Goal: Information Seeking & Learning: Learn about a topic

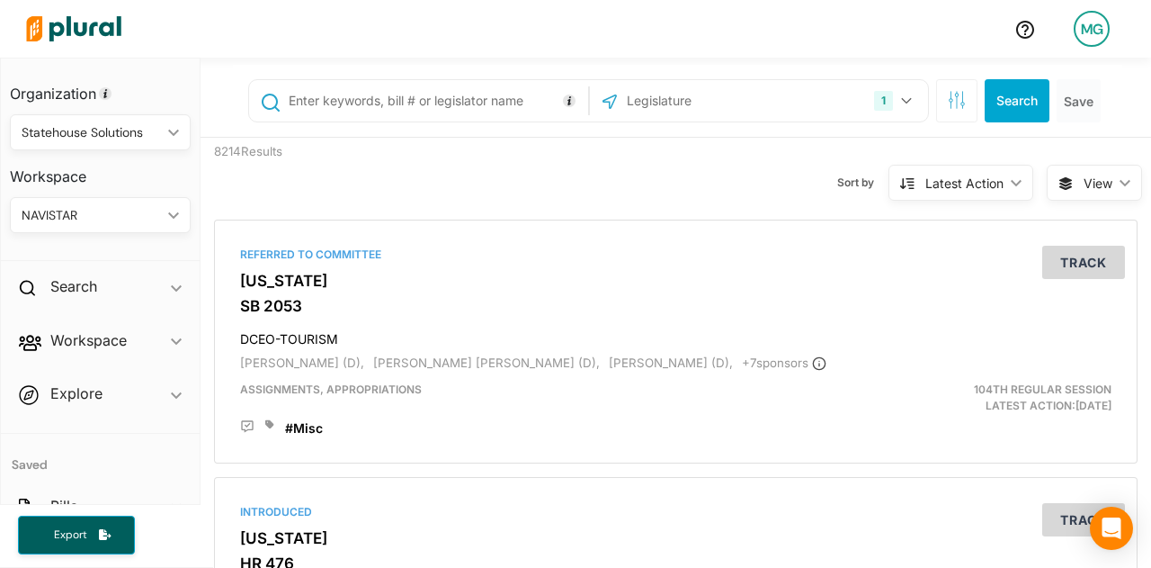
click at [33, 21] on img at bounding box center [74, 28] width 126 height 63
click at [948, 99] on icon "button" at bounding box center [957, 100] width 18 height 18
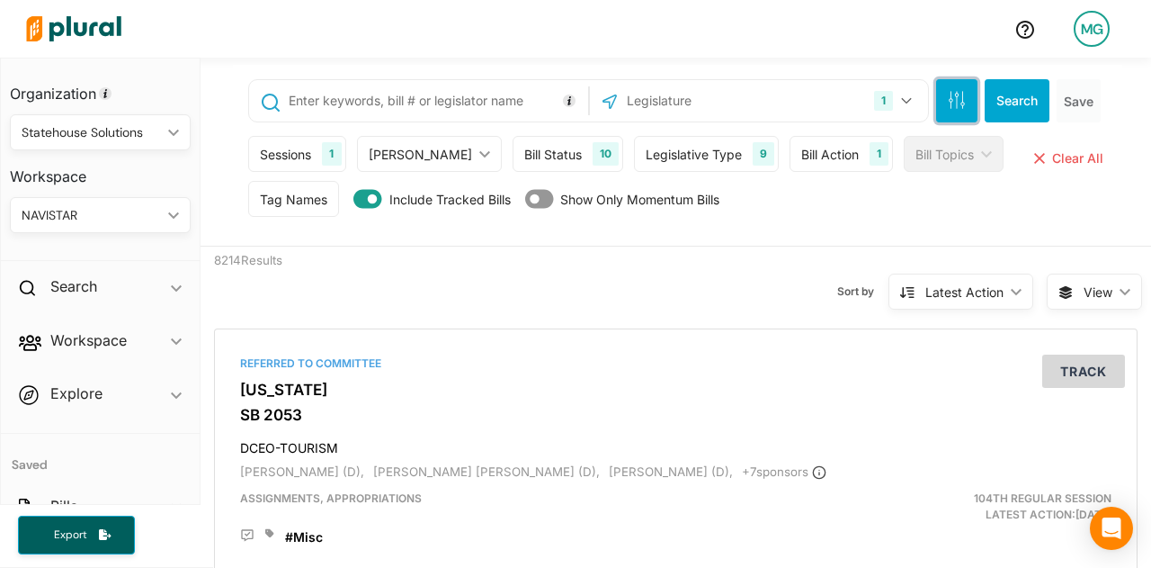
click at [948, 99] on icon "button" at bounding box center [957, 100] width 18 height 18
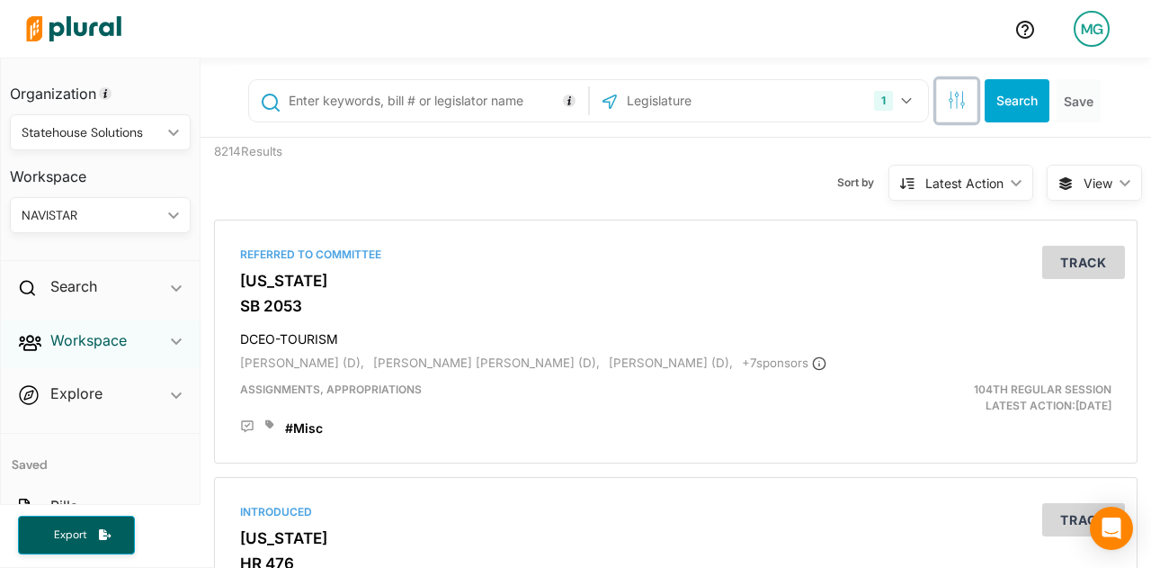
scroll to position [135, 0]
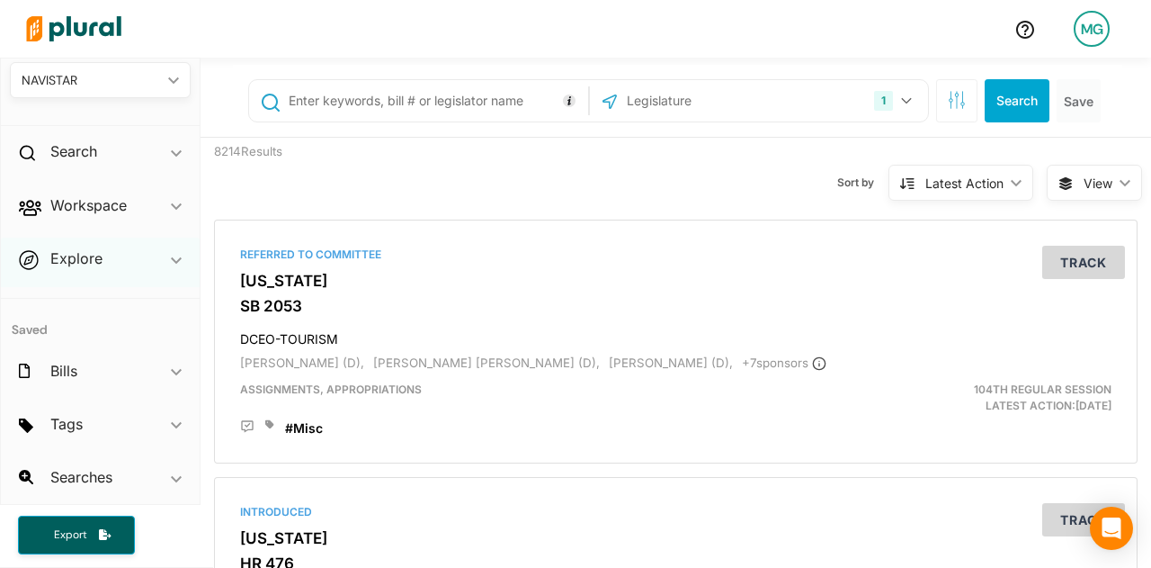
click at [171, 264] on span "ic_keyboard_arrow_down" at bounding box center [176, 261] width 11 height 27
click at [76, 307] on div "Overview" at bounding box center [100, 308] width 199 height 42
click at [171, 261] on icon "ic_keyboard_arrow_down" at bounding box center [176, 264] width 11 height 8
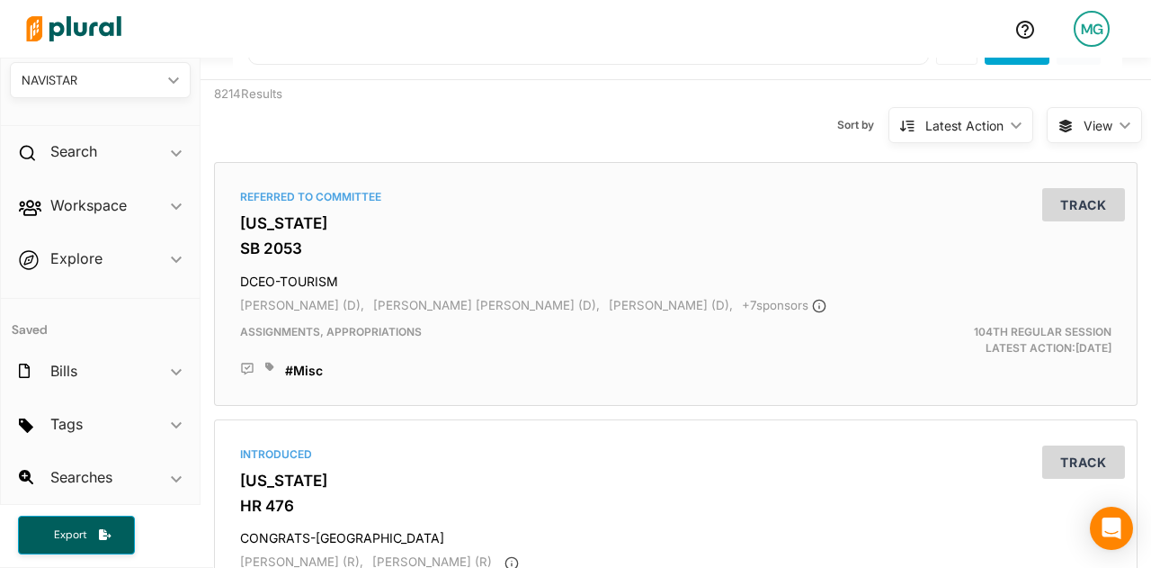
scroll to position [0, 0]
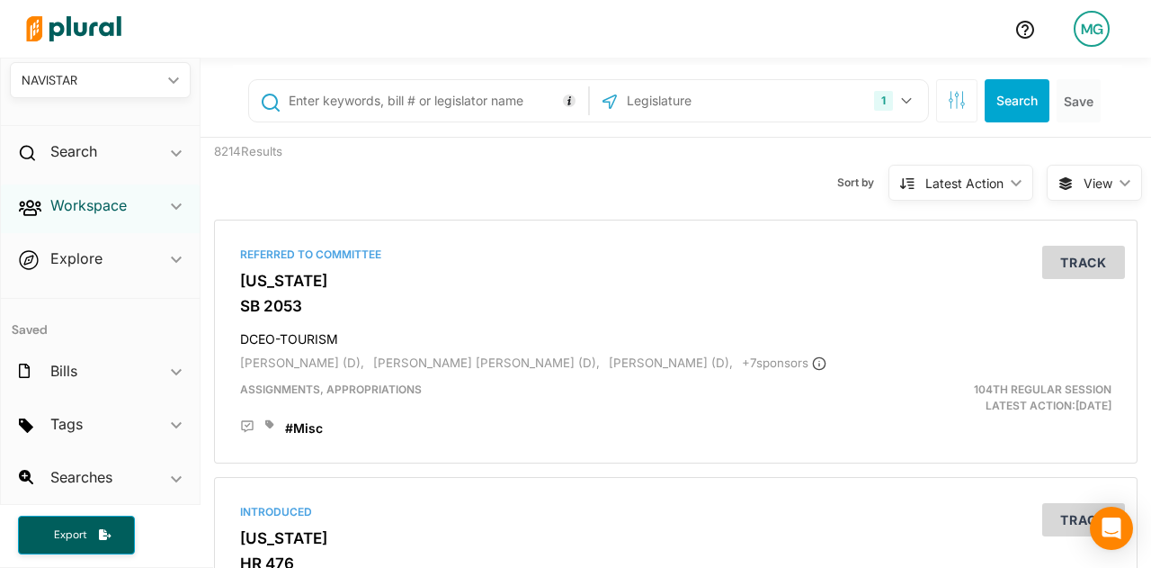
click at [68, 200] on h2 "Workspace" at bounding box center [88, 205] width 76 height 20
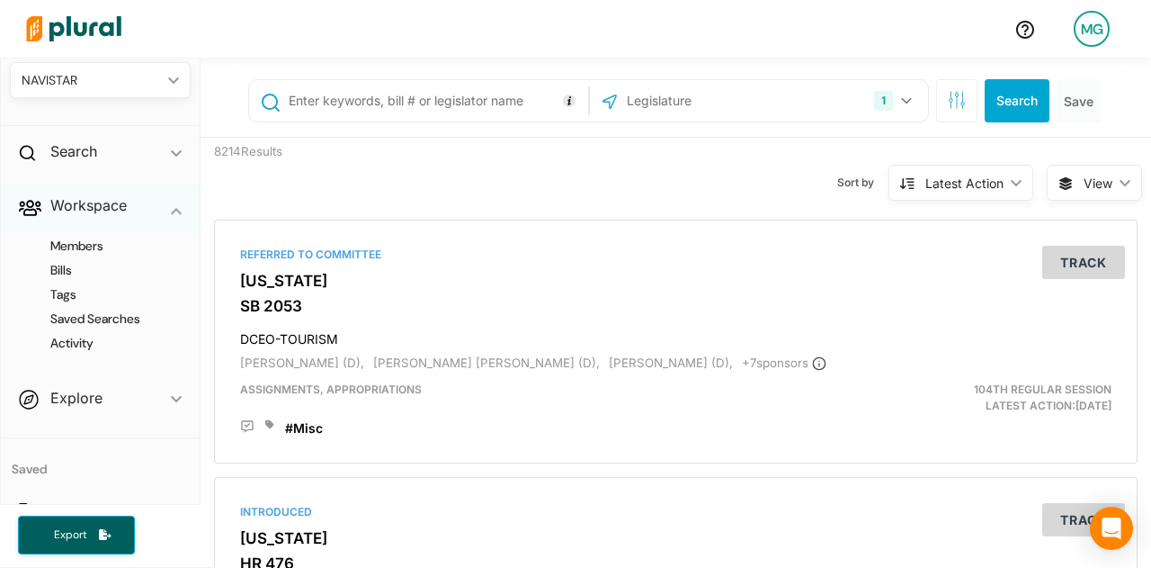
click at [151, 204] on div "Workspace ic_keyboard_arrow_down" at bounding box center [100, 208] width 199 height 49
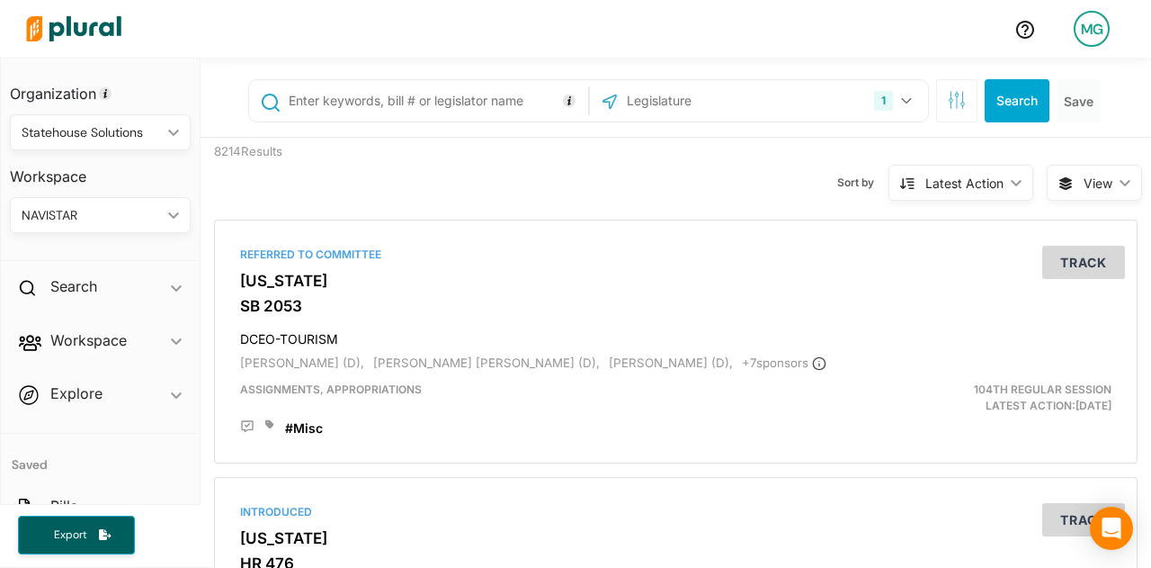
click at [98, 224] on div "NAVISTAR ic_keyboard_arrow_down" at bounding box center [100, 215] width 181 height 36
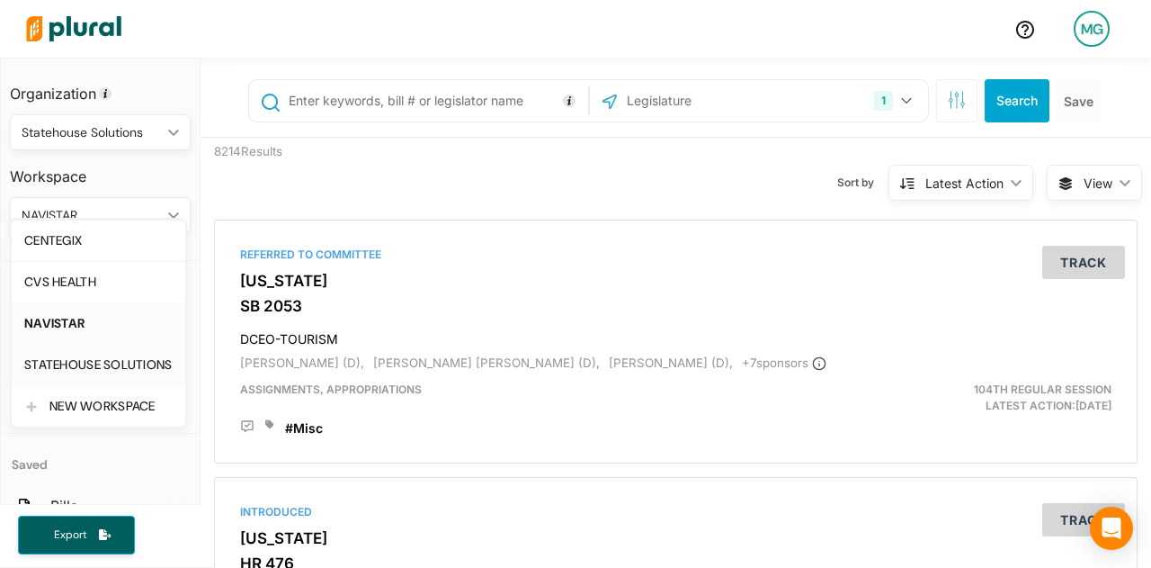
click at [81, 357] on div "STATEHOUSE SOLUTIONS" at bounding box center [98, 364] width 148 height 15
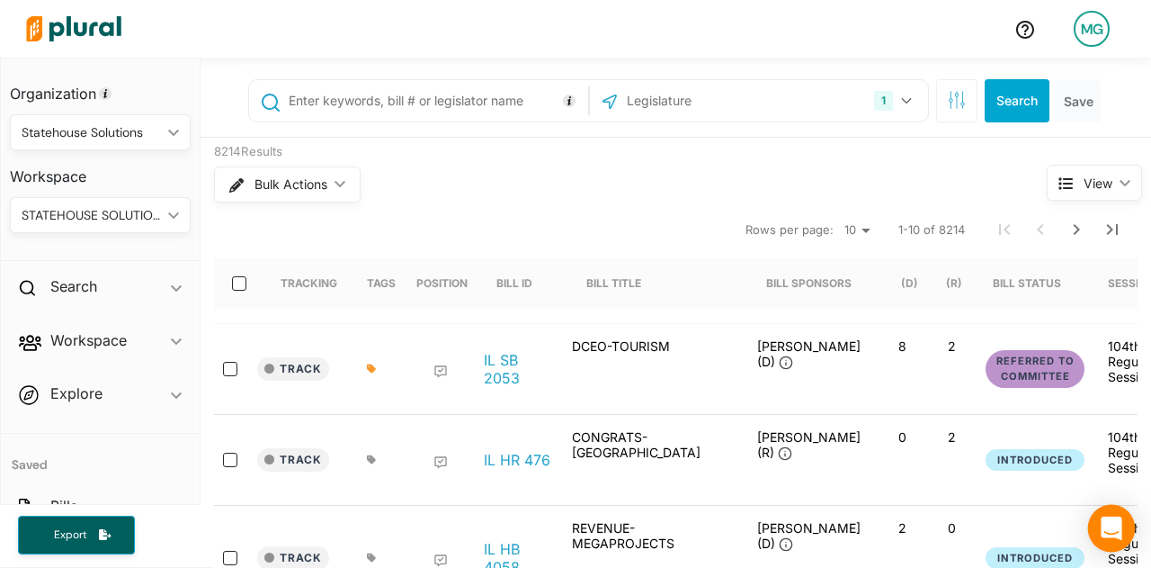
click at [1100, 529] on div "Open Intercom Messenger" at bounding box center [1113, 529] width 48 height 48
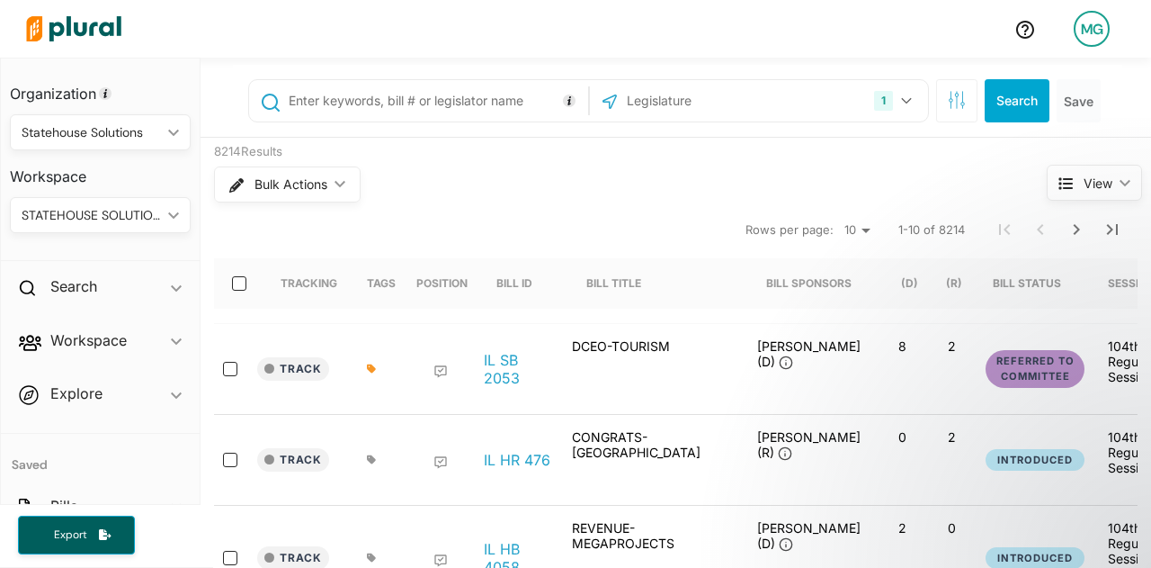
click at [371, 368] on icon at bounding box center [371, 368] width 9 height 9
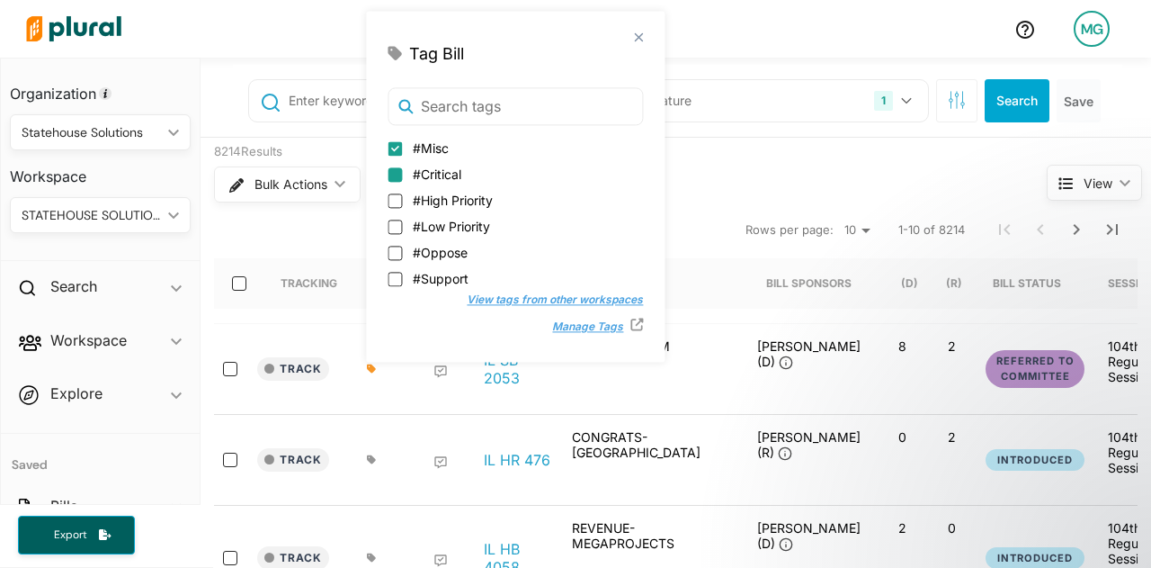
click at [397, 148] on input "#Misc" at bounding box center [395, 148] width 14 height 14
checkbox input "false"
click at [625, 40] on div "close Tag Bill #Critical #High Priority #Low Priority #Misc #Oppose #Support Vi…" at bounding box center [515, 186] width 299 height 351
click at [626, 35] on div "close Tag Bill #Critical #High Priority #Low Priority #Misc #Oppose #Support Vi…" at bounding box center [515, 186] width 299 height 351
click at [632, 39] on polygon at bounding box center [639, 37] width 15 height 15
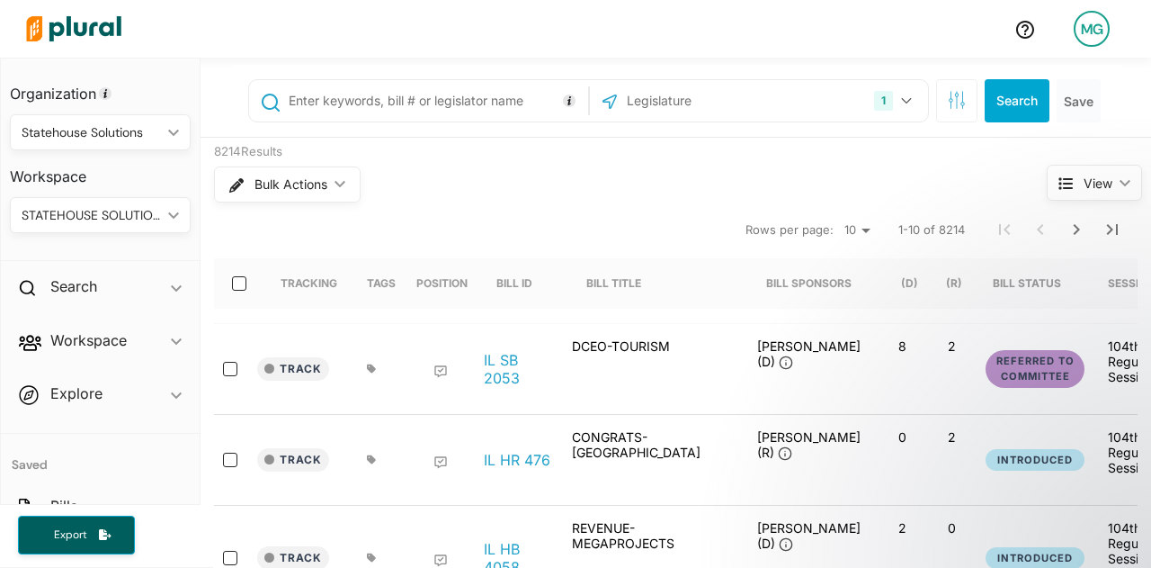
click at [76, 13] on img at bounding box center [74, 28] width 126 height 63
click at [28, 26] on img at bounding box center [74, 28] width 126 height 63
click at [68, 24] on img at bounding box center [74, 28] width 126 height 63
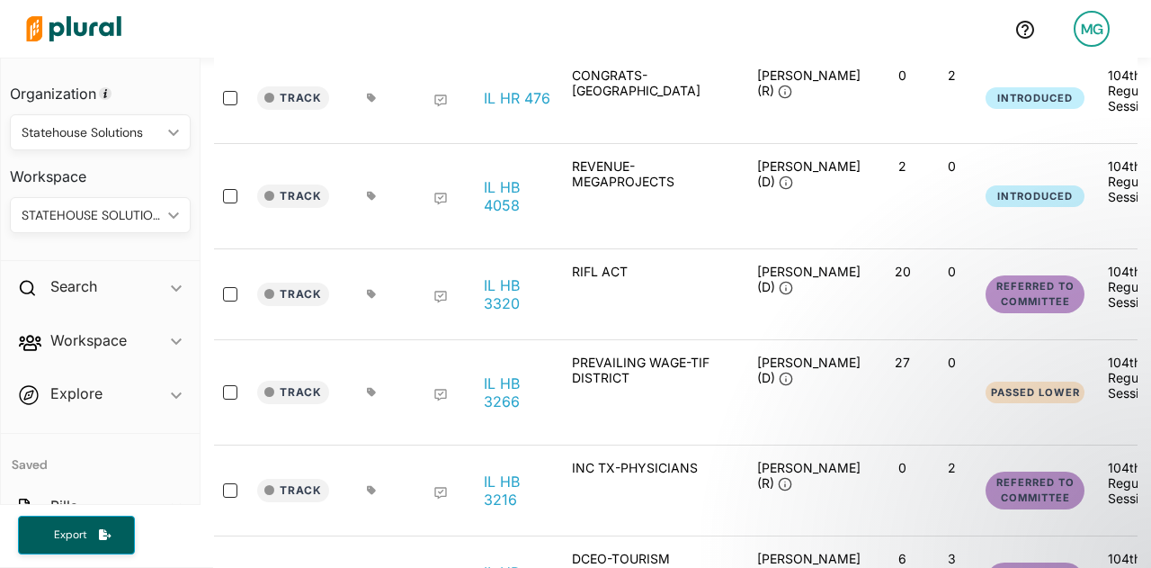
scroll to position [193, 0]
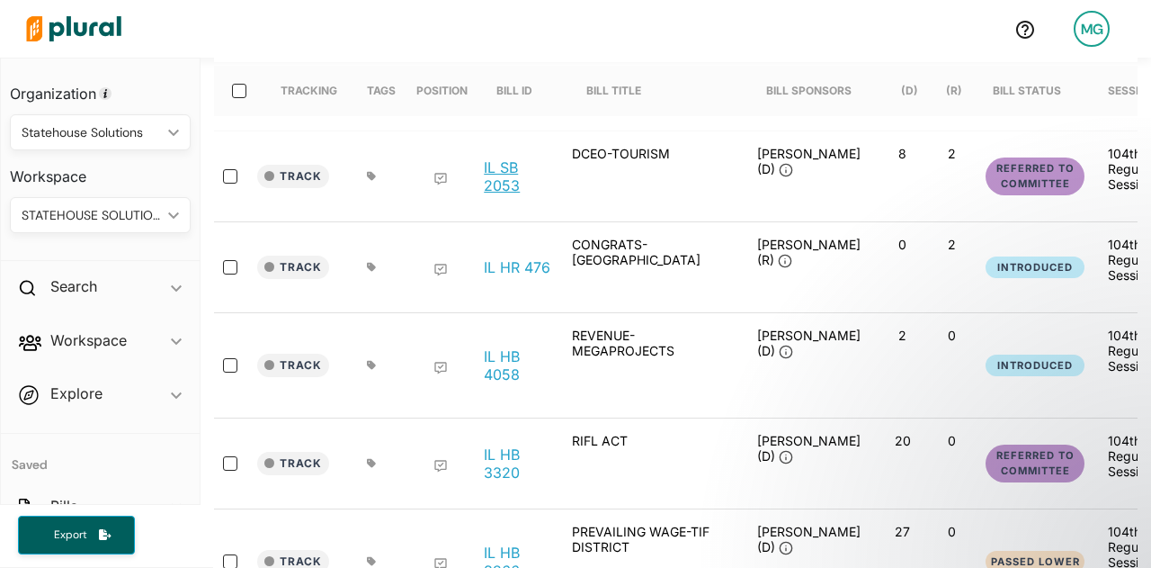
click at [497, 166] on link "IL SB 2053" at bounding box center [518, 176] width 68 height 36
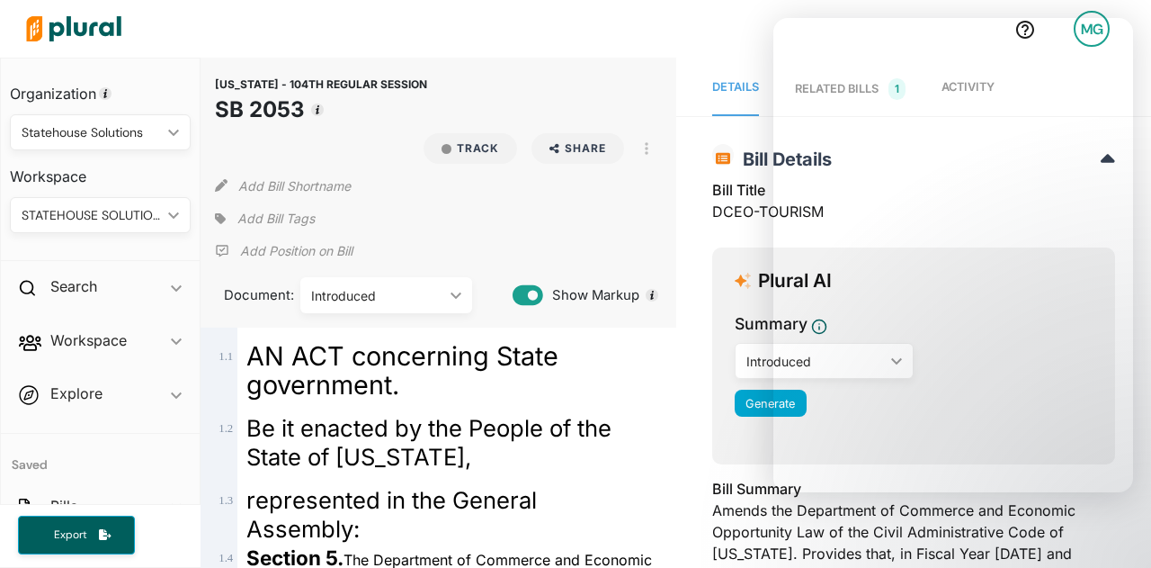
click at [42, 34] on img at bounding box center [74, 28] width 126 height 63
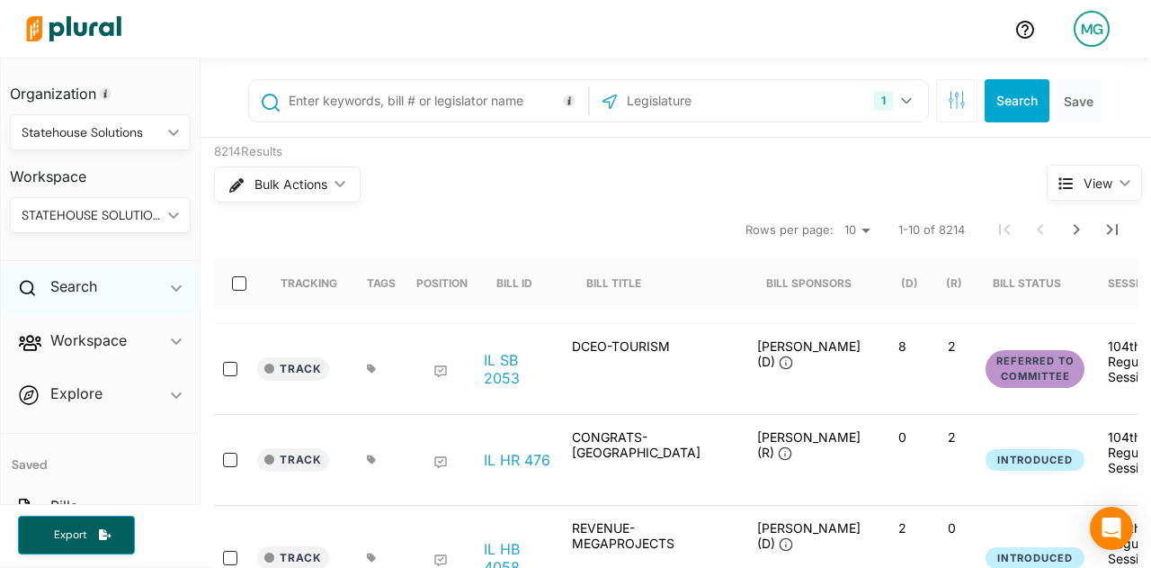
scroll to position [135, 0]
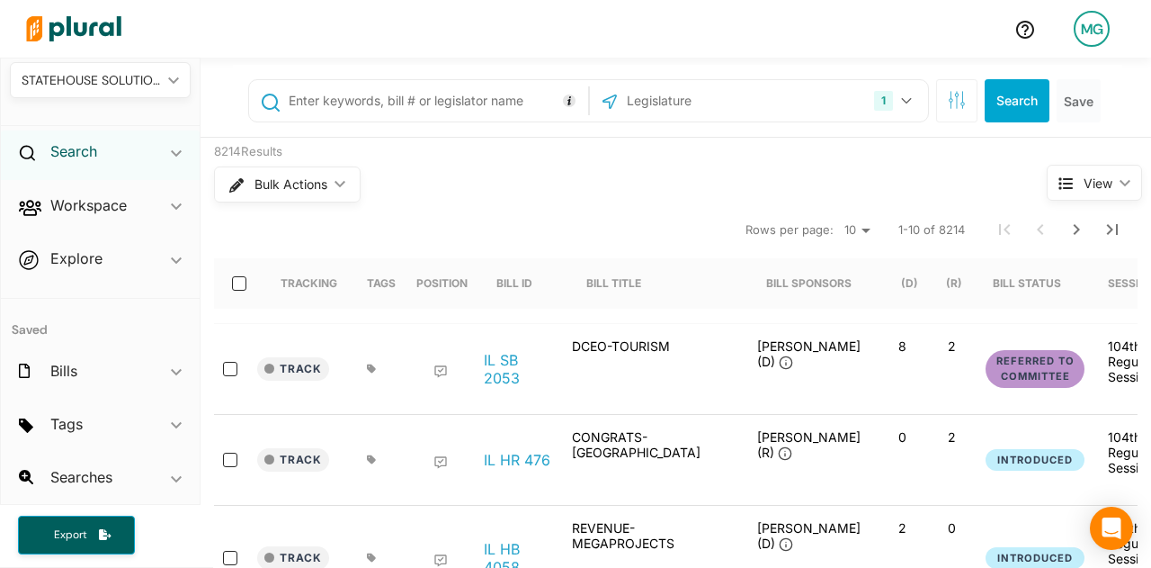
click at [74, 143] on h2 "Search" at bounding box center [73, 151] width 47 height 20
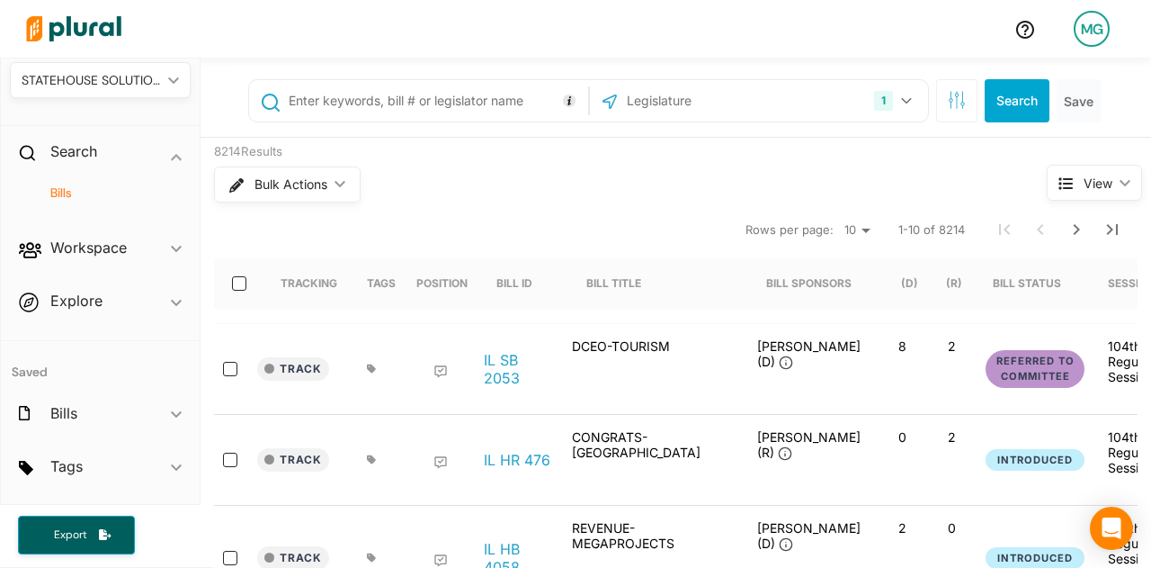
click at [57, 186] on h4 "Bills" at bounding box center [105, 192] width 154 height 17
